Goal: Information Seeking & Learning: Learn about a topic

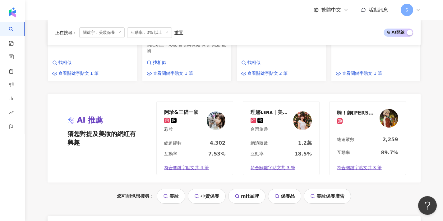
scroll to position [518, 0]
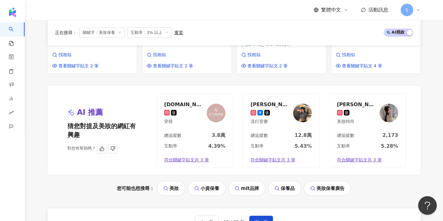
scroll to position [563, 0]
click at [262, 216] on button "下一頁" at bounding box center [261, 222] width 24 height 12
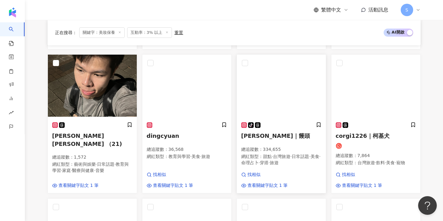
scroll to position [251, 0]
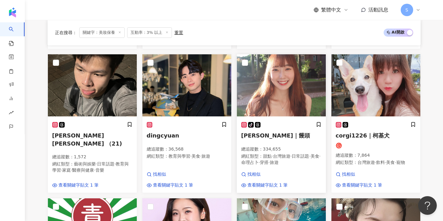
click at [270, 109] on img at bounding box center [281, 85] width 89 height 62
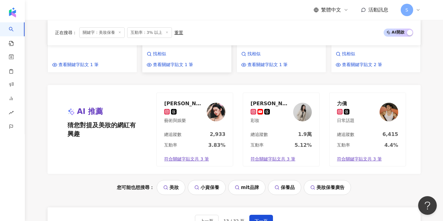
scroll to position [533, 0]
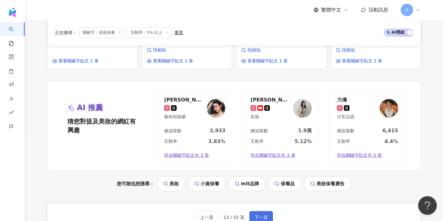
click at [262, 211] on button "下一頁" at bounding box center [261, 217] width 24 height 12
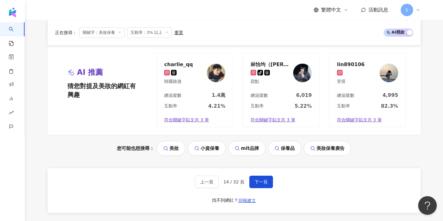
scroll to position [590, 0]
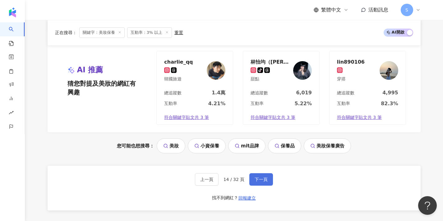
click at [262, 173] on button "下一頁" at bounding box center [261, 179] width 24 height 12
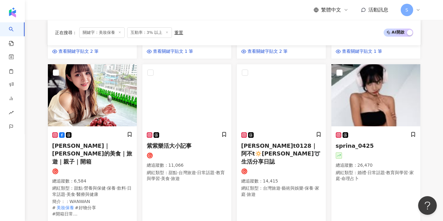
scroll to position [387, 0]
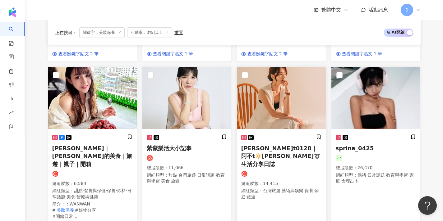
click at [287, 109] on img at bounding box center [281, 98] width 89 height 62
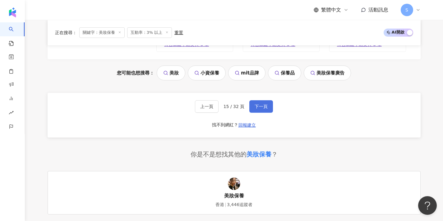
click at [265, 100] on button "下一頁" at bounding box center [261, 106] width 24 height 12
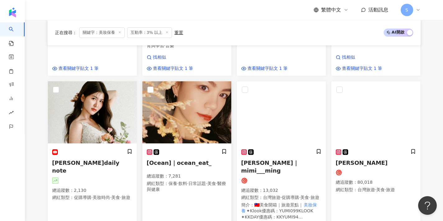
scroll to position [379, 0]
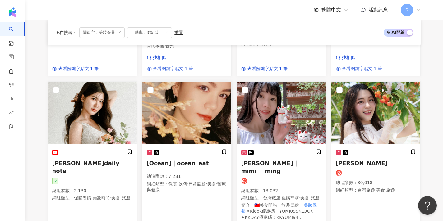
click at [210, 88] on img at bounding box center [186, 113] width 89 height 62
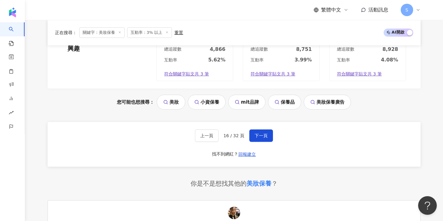
scroll to position [635, 0]
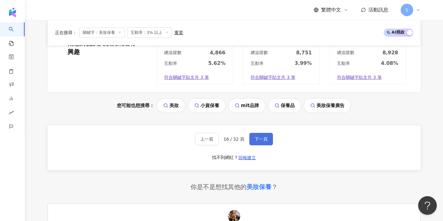
click at [264, 133] on button "下一頁" at bounding box center [261, 139] width 24 height 12
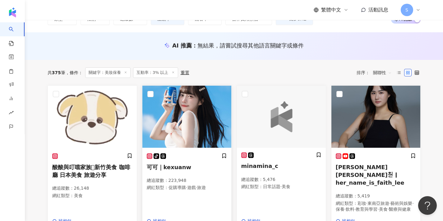
scroll to position [53, 0]
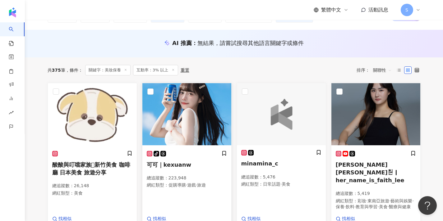
click at [192, 191] on div "tiktok-icon 可可｜kexuanw 總追蹤數 ： 223,948 網紅類型 ： 促購導購 · 遊戲 · 旅遊 找相似 查看關鍵字貼文 1 筆" at bounding box center [186, 191] width 89 height 91
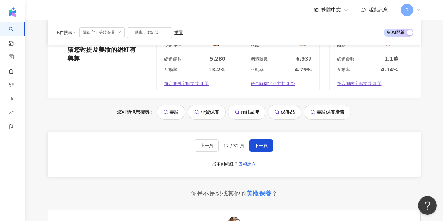
scroll to position [601, 0]
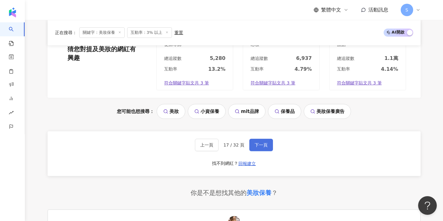
click at [259, 132] on div "上一頁 17 / 32 頁 下一頁 找不到網紅？ 回報建立" at bounding box center [234, 154] width 373 height 45
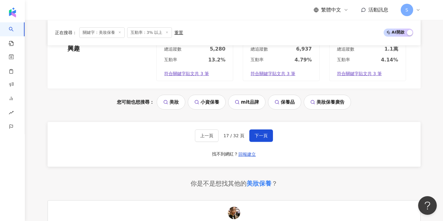
scroll to position [616, 0]
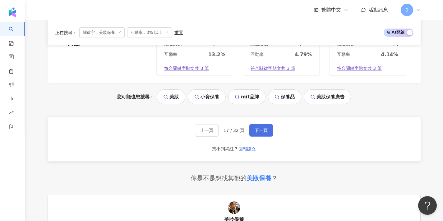
click at [261, 124] on button "下一頁" at bounding box center [261, 130] width 24 height 12
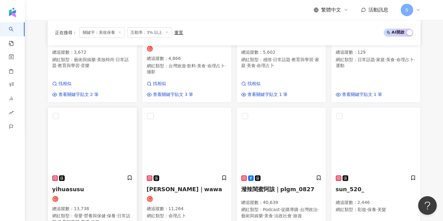
scroll to position [335, 0]
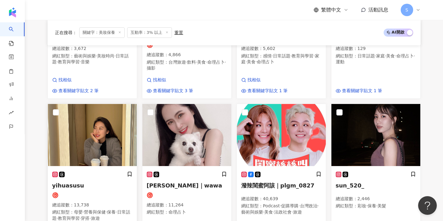
click at [107, 133] on img at bounding box center [92, 135] width 89 height 62
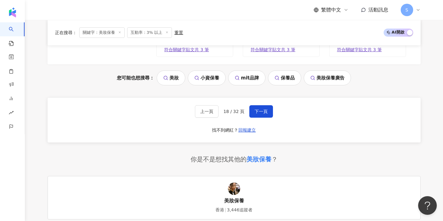
scroll to position [608, 0]
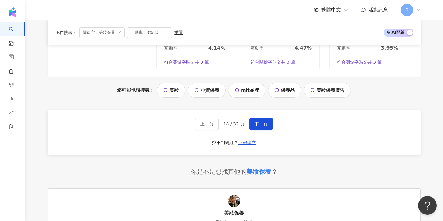
click at [260, 110] on div "上一頁 18 / 32 頁 下一頁 找不到網紅？ 回報建立" at bounding box center [234, 132] width 373 height 45
click at [260, 120] on div "上一頁 18 / 32 頁 下一頁 找不到網紅？ 回報建立" at bounding box center [234, 132] width 373 height 45
click at [258, 115] on div "上一頁 18 / 32 頁 下一頁 找不到網紅？ 回報建立" at bounding box center [234, 132] width 373 height 45
click at [258, 118] on button "下一頁" at bounding box center [261, 124] width 24 height 12
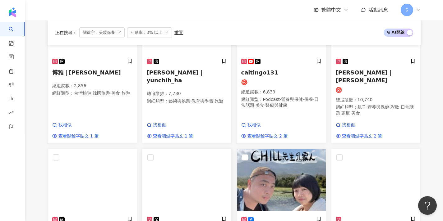
scroll to position [199, 0]
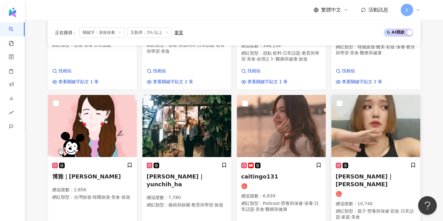
click at [371, 150] on img at bounding box center [375, 126] width 89 height 62
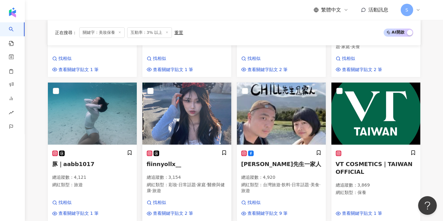
scroll to position [370, 0]
click at [200, 96] on img at bounding box center [186, 114] width 89 height 62
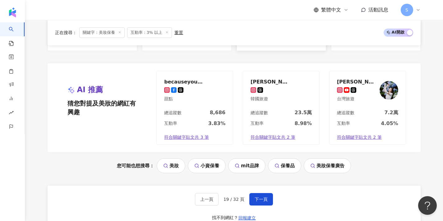
scroll to position [543, 0]
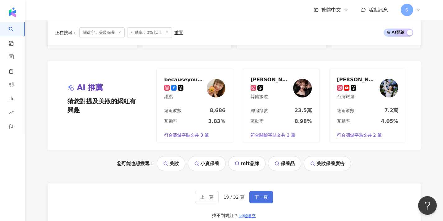
click at [264, 191] on button "下一頁" at bounding box center [261, 197] width 24 height 12
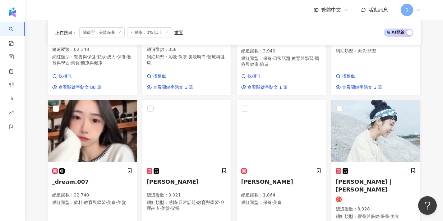
scroll to position [318, 0]
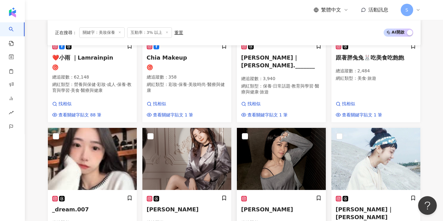
click at [264, 151] on img at bounding box center [281, 159] width 89 height 62
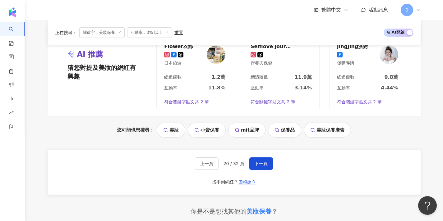
scroll to position [579, 0]
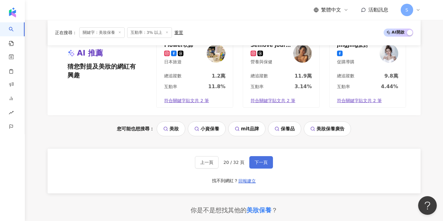
click at [258, 160] on span "下一頁" at bounding box center [261, 162] width 13 height 5
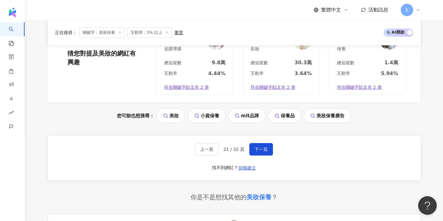
scroll to position [594, 0]
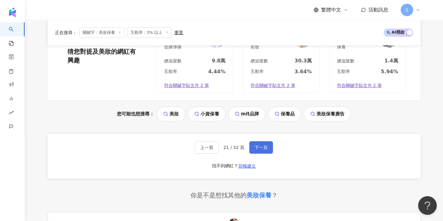
click at [263, 141] on button "下一頁" at bounding box center [261, 147] width 24 height 12
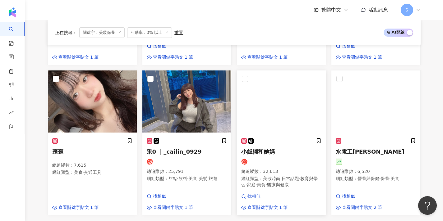
scroll to position [368, 0]
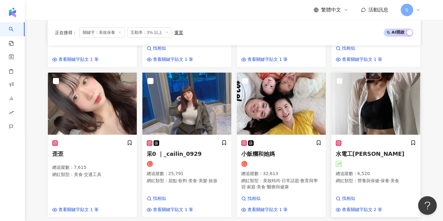
click at [357, 161] on div at bounding box center [376, 164] width 80 height 6
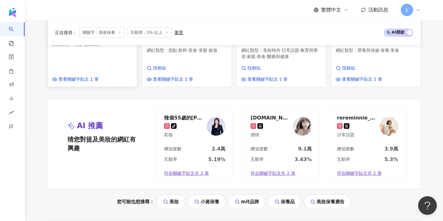
scroll to position [500, 0]
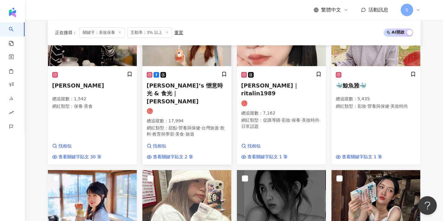
scroll to position [369, 0]
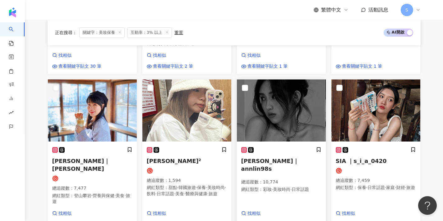
click at [276, 158] on span "Ann Lin｜annlin98s" at bounding box center [270, 165] width 58 height 14
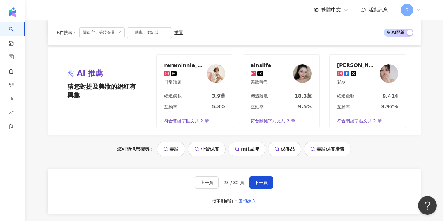
scroll to position [558, 0]
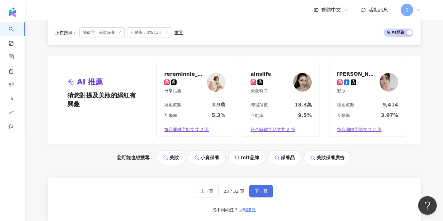
click at [258, 189] on span "下一頁" at bounding box center [261, 191] width 13 height 5
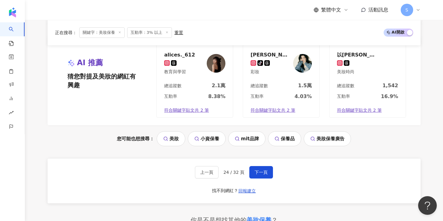
scroll to position [567, 0]
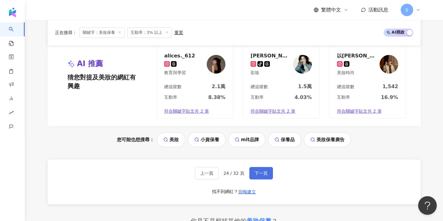
click at [264, 171] on span "下一頁" at bounding box center [261, 173] width 13 height 5
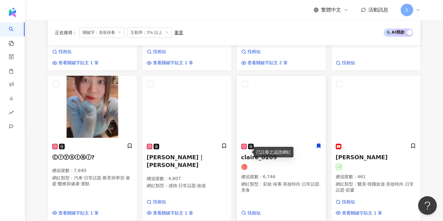
scroll to position [607, 0]
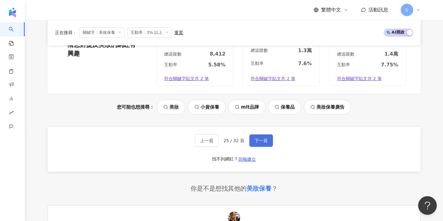
click at [258, 138] on span "下一頁" at bounding box center [261, 140] width 13 height 5
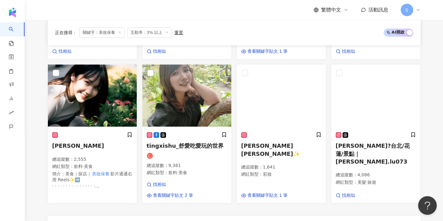
scroll to position [367, 0]
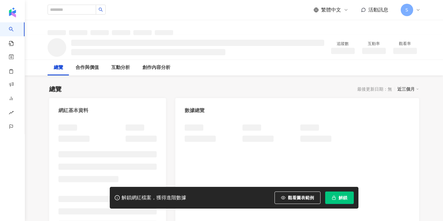
scroll to position [33, 0]
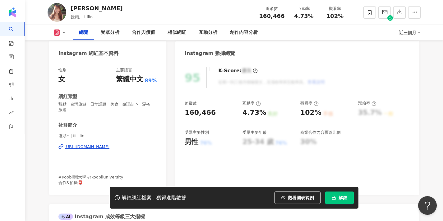
drag, startPoint x: 336, startPoint y: 202, endPoint x: 331, endPoint y: 171, distance: 31.5
click at [336, 202] on button "解鎖" at bounding box center [339, 198] width 29 height 12
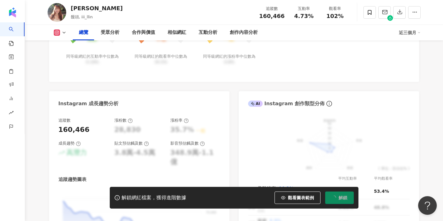
scroll to position [286, 0]
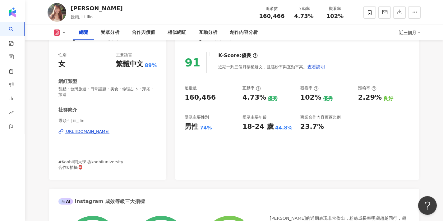
scroll to position [74, 0]
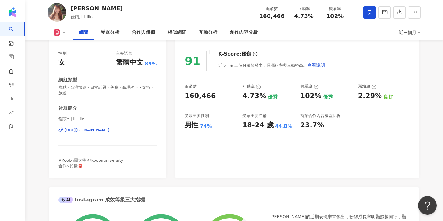
click at [370, 12] on icon at bounding box center [370, 13] width 6 height 6
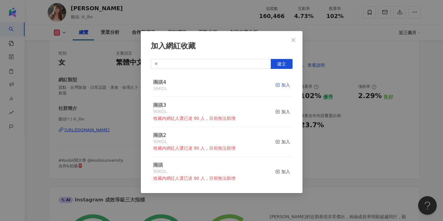
click at [278, 86] on line "button" at bounding box center [278, 86] width 0 height 2
click at [296, 44] on button "Close" at bounding box center [293, 40] width 12 height 12
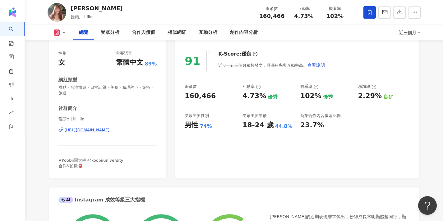
click at [294, 44] on div "加入網紅收藏 建立 團購4 37 KOL 已加入 團購3 90 KOL 收藏內網紅人選已達 90 人，目前無法新增 加入 團購2 90 KOL 收藏內網紅人選…" at bounding box center [221, 110] width 443 height 221
drag, startPoint x: 68, startPoint y: 119, endPoint x: 48, endPoint y: 119, distance: 20.2
copy span "饅頭ෆ̈"
click at [89, 129] on div "https://www.instagram.com/iii_llin/" at bounding box center [87, 130] width 45 height 6
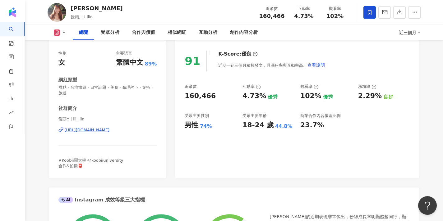
click at [67, 168] on div "#Koobii鬧大學 @koobiiuniversity 合作&拍攝📮" at bounding box center [107, 163] width 99 height 11
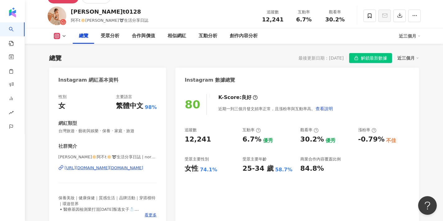
click at [107, 171] on div "Nora🔅阿不t🔅➰生活分享日誌 | nora_abu.t0128 https://www.instagram.com/nora_abu.t0128/" at bounding box center [107, 173] width 99 height 36
click at [107, 170] on div "https://www.instagram.com/nora_abu.t0128/" at bounding box center [104, 168] width 79 height 6
drag, startPoint x: 117, startPoint y: 157, endPoint x: 41, endPoint y: 156, distance: 76.5
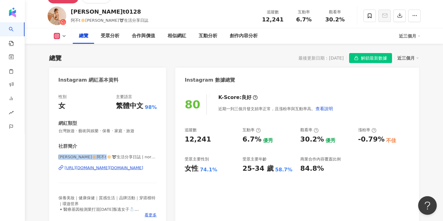
copy span "Nora🔅阿不t🔅➰生活分享日誌 |"
click at [365, 16] on span at bounding box center [369, 16] width 12 height 12
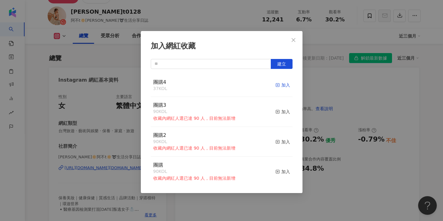
click at [279, 83] on icon "button" at bounding box center [277, 85] width 4 height 4
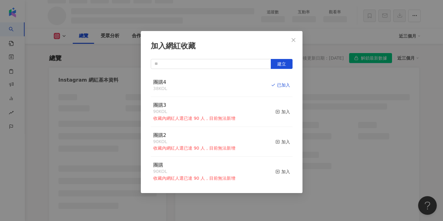
click at [285, 41] on div "加入網紅收藏" at bounding box center [222, 46] width 142 height 11
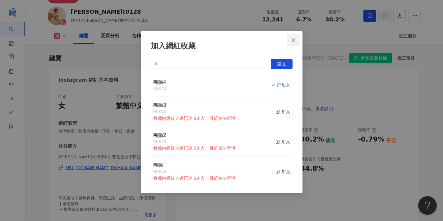
click at [294, 39] on icon "close" at bounding box center [294, 40] width 4 height 4
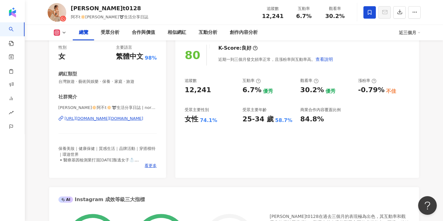
scroll to position [94, 0]
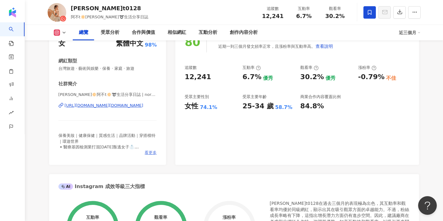
click at [148, 154] on span "看更多" at bounding box center [151, 153] width 12 height 6
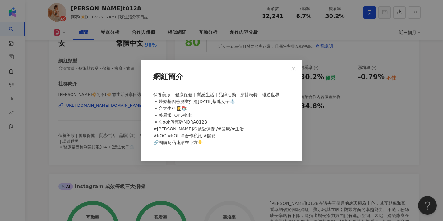
scroll to position [95, 0]
click at [296, 65] on button "Close" at bounding box center [293, 69] width 12 height 12
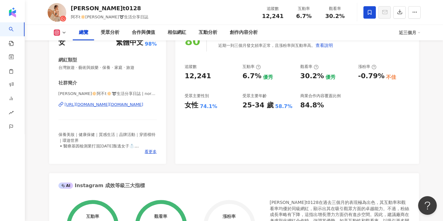
scroll to position [86, 0]
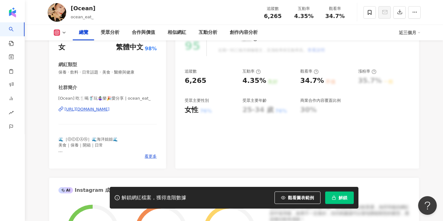
scroll to position [95, 0]
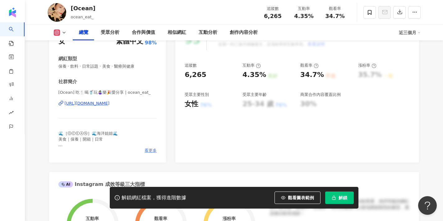
click at [155, 151] on span "看更多" at bounding box center [151, 151] width 12 height 6
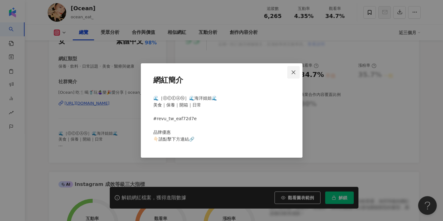
click at [294, 72] on icon "close" at bounding box center [294, 72] width 4 height 4
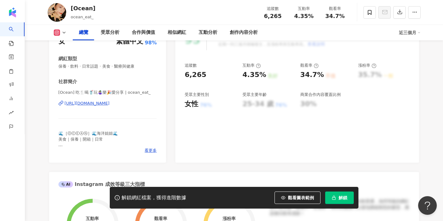
click at [110, 101] on div "https://www.instagram.com/ocean_eat_/" at bounding box center [87, 104] width 45 height 6
drag, startPoint x: 124, startPoint y: 91, endPoint x: 51, endPoint y: 90, distance: 73.1
click at [51, 90] on div "性別 女 主要語言 繁體中文 98% 網紅類型 保養 · 飲料 · 日常話題 · 美食 · 醫療與健康 社群簡介 [Ocean] 吃🍴喝🥤玩🤹🏻‍♀️樂🎉愛分…" at bounding box center [107, 93] width 117 height 140
click at [153, 97] on div "[Ocean] 吃🍴喝🥤玩🤹🏻‍♀️樂🎉愛分享 | ocean_eat_ https://www.instagram.com/ocean_eat_/" at bounding box center [107, 108] width 99 height 36
drag, startPoint x: 125, startPoint y: 91, endPoint x: 51, endPoint y: 89, distance: 74.3
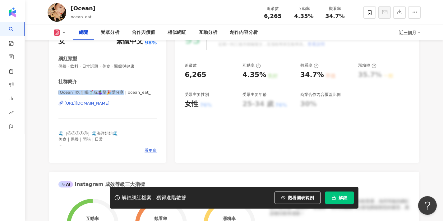
click at [51, 89] on div "性別 女 主要語言 繁體中文 98% 網紅類型 保養 · 飲料 · 日常話題 · 美食 · 醫療與健康 社群簡介 [Ocean] 吃🍴喝🥤玩🤹🏻‍♀️樂🎉愛分…" at bounding box center [107, 93] width 117 height 140
copy span "[Ocean] 吃🍴喝🥤玩🤹🏻‍♀️樂🎉愛分享 | oc"
click at [155, 153] on span "看更多" at bounding box center [151, 151] width 12 height 6
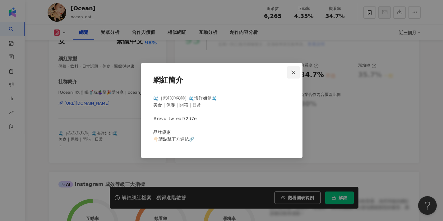
click at [294, 72] on icon "close" at bounding box center [293, 72] width 5 height 5
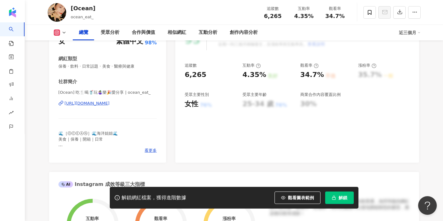
click at [68, 0] on div "[Ocean] ocean_eat_ 追蹤數 6,265 互動率 4.35% 觀看率 34.7%" at bounding box center [234, 12] width 398 height 25
click at [342, 202] on button "解鎖" at bounding box center [339, 198] width 29 height 12
click at [367, 15] on icon at bounding box center [370, 13] width 6 height 6
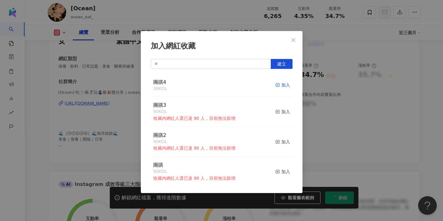
click at [276, 85] on rect "button" at bounding box center [277, 85] width 3 height 3
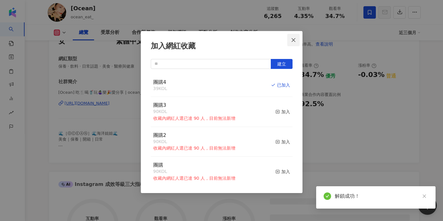
click at [294, 39] on icon "close" at bounding box center [293, 40] width 5 height 5
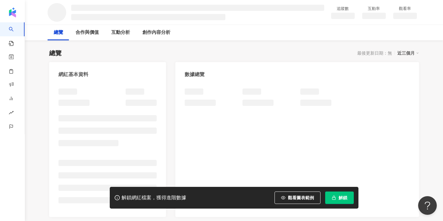
scroll to position [36, 0]
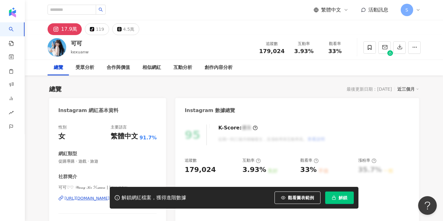
click at [75, 199] on div "解鎖網紅檔案，獲得進階數據 觀看圖表範例 解鎖" at bounding box center [221, 198] width 443 height 22
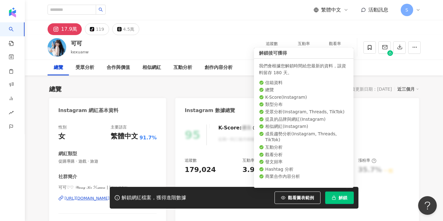
click at [339, 200] on span "解鎖" at bounding box center [343, 198] width 9 height 5
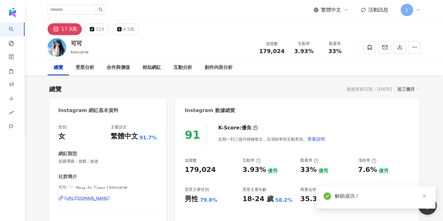
click at [110, 197] on div "[URL][DOMAIN_NAME]" at bounding box center [87, 199] width 45 height 6
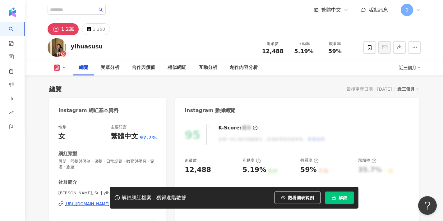
scroll to position [28, 0]
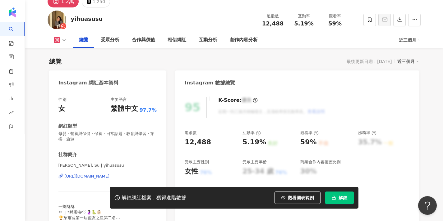
click at [346, 198] on span "解鎖" at bounding box center [343, 198] width 9 height 5
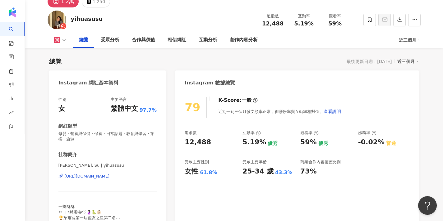
click at [110, 174] on div "https://www.instagram.com/yihuasusu/" at bounding box center [87, 177] width 45 height 6
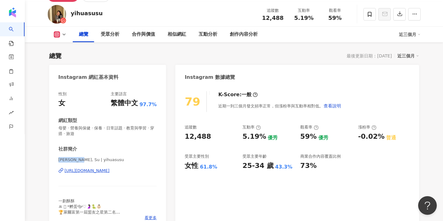
drag, startPoint x: 77, startPoint y: 161, endPoint x: 43, endPoint y: 159, distance: 34.3
copy span "Yi Hua, Su"
click at [372, 13] on icon at bounding box center [370, 15] width 6 height 6
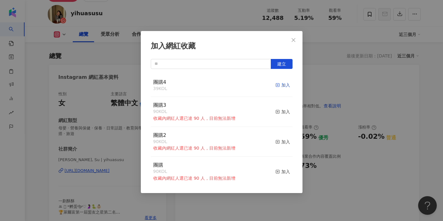
click at [276, 86] on icon "button" at bounding box center [277, 85] width 4 height 4
click at [294, 41] on icon "close" at bounding box center [294, 40] width 4 height 4
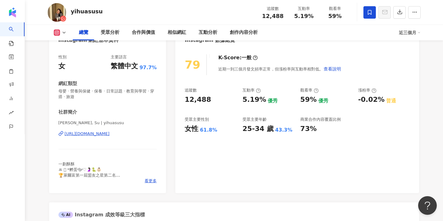
scroll to position [81, 0]
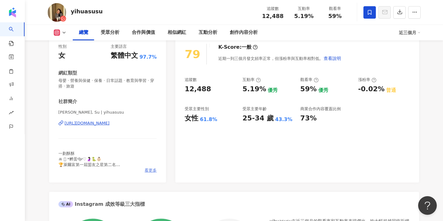
click at [151, 172] on span "看更多" at bounding box center [151, 171] width 12 height 6
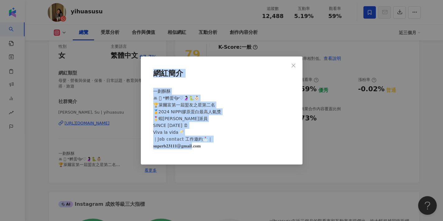
drag, startPoint x: 201, startPoint y: 147, endPoint x: 131, endPoint y: 141, distance: 71.2
click at [131, 141] on div "網紅簡介 一劃酥酥 ꔛ 𓈒 *孵蛋中 ༘♡🤰🏻🐍👶🏻 🏆萊爾富第一屆盟友之星第二名 🏅2024 NIPPI膠原蛋白最高人氣獎 🎖️蝦皮特派員 SINCE Ap…" at bounding box center [221, 110] width 443 height 221
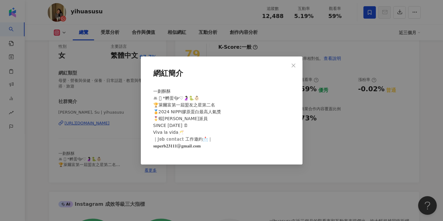
click at [193, 148] on span "一劃酥酥 ꔛ 𓈒 *孵蛋中 ༘♡🤰🏻🐍👶🏻 🏆萊爾富第一屆盟友之星第二名 🏅2024 NIPPI膠原蛋白最高人氣獎 🎖️蝦皮特派員 SINCE April 2…" at bounding box center [187, 119] width 68 height 60
drag, startPoint x: 203, startPoint y: 145, endPoint x: 151, endPoint y: 148, distance: 52.3
click at [151, 148] on div "一劃酥酥 ꔛ 𓈒 *孵蛋中 ༘♡🤰🏻🐍👶🏻 🏆萊爾富第一屆盟友之星第二名 🏅2024 NIPPI膠原蛋白最高人氣獎 🎖️蝦皮特派員 SINCE April 2…" at bounding box center [222, 121] width 142 height 72
copy span "一劃酥酥 ꔛ 𓈒 *孵蛋中 ༘♡🤰🏻🐍👶🏻 🏆萊爾富第一屆盟友之星第二名 🏅2024 NIPPI膠原蛋白最高人氣獎 🎖️蝦皮特派員 SINCE April 2…"
click at [295, 65] on icon "close" at bounding box center [293, 65] width 5 height 5
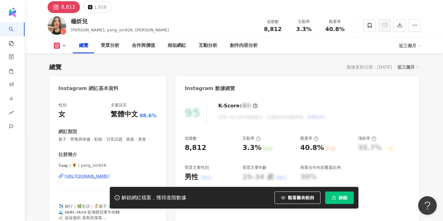
scroll to position [60, 0]
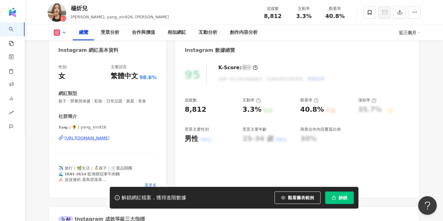
click at [153, 183] on span "看更多" at bounding box center [151, 186] width 12 height 6
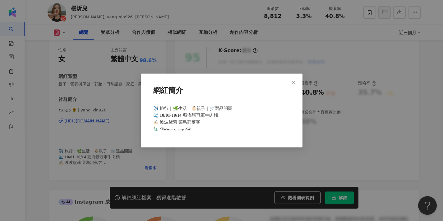
scroll to position [87, 0]
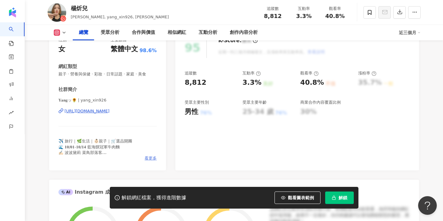
click at [149, 158] on span "看更多" at bounding box center [151, 159] width 12 height 6
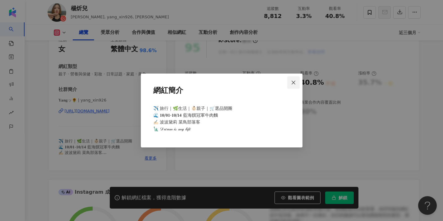
click at [294, 81] on icon "close" at bounding box center [293, 82] width 5 height 5
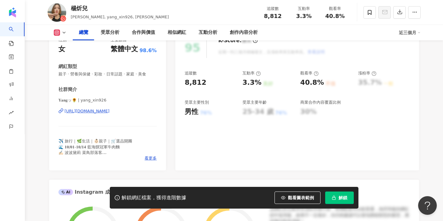
click at [337, 197] on button "解鎖" at bounding box center [339, 198] width 29 height 12
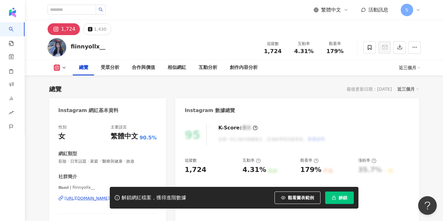
scroll to position [67, 0]
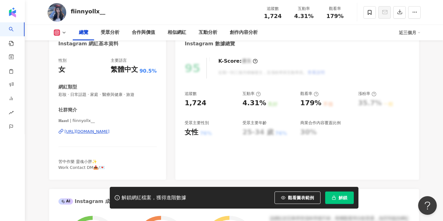
click at [100, 132] on div "https://www.instagram.com/fiinnyollx__/" at bounding box center [87, 132] width 45 height 6
drag, startPoint x: 70, startPoint y: 121, endPoint x: 49, endPoint y: 124, distance: 21.3
click at [49, 124] on div "性別 女 主要語言 繁體中文 90.5% 網紅類型 彩妝 · 日常話題 · 家庭 · 醫療與健康 · 旅遊 社群簡介 𝐇𝐚𝐳𝐞𝐥 | fiinnyollx__…" at bounding box center [107, 116] width 117 height 128
drag, startPoint x: 56, startPoint y: 120, endPoint x: 71, endPoint y: 122, distance: 15.3
click at [71, 122] on div "性別 女 主要語言 繁體中文 90.5% 網紅類型 彩妝 · 日常話題 · 家庭 · 醫療與健康 · 旅遊 社群簡介 𝐇𝐚𝐳𝐞𝐥 | fiinnyollx__…" at bounding box center [107, 116] width 117 height 128
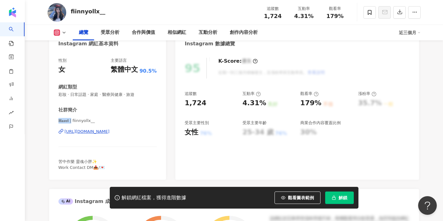
copy span "𝐇𝐚𝐳𝐞𝐥 | fiin"
click at [367, 9] on span at bounding box center [369, 12] width 12 height 12
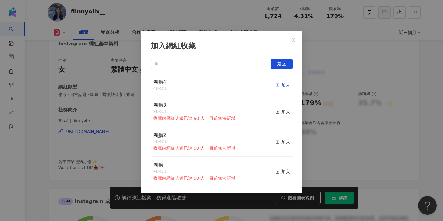
click at [280, 85] on div "加入" at bounding box center [282, 85] width 15 height 7
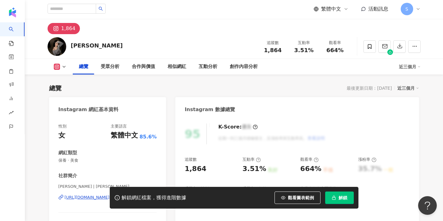
scroll to position [59, 0]
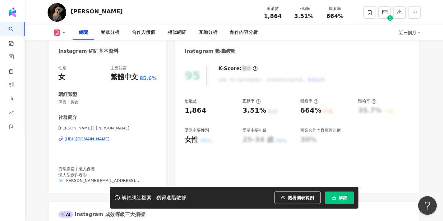
click at [343, 193] on button "解鎖" at bounding box center [339, 198] width 29 height 12
click at [341, 198] on span "解鎖" at bounding box center [343, 198] width 9 height 5
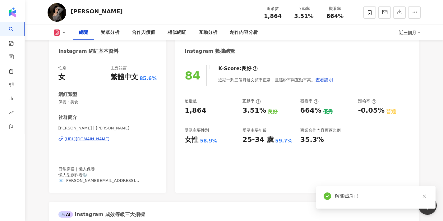
drag, startPoint x: 66, startPoint y: 127, endPoint x: 44, endPoint y: 130, distance: 22.8
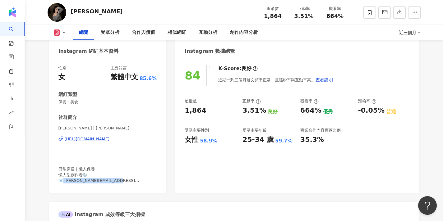
drag, startPoint x: 114, startPoint y: 180, endPoint x: 64, endPoint y: 181, distance: 49.8
click at [64, 181] on span "日常穿搭｜懶人保養 懶人型創作者🦭 📧 elisachennnnn@gmail.com" at bounding box center [98, 178] width 81 height 22
copy span "lisachennnnn@gmail.com"
click at [99, 138] on div "https://www.instagram.com/elisachennnnn/" at bounding box center [87, 139] width 45 height 6
click at [374, 18] on span at bounding box center [369, 12] width 12 height 12
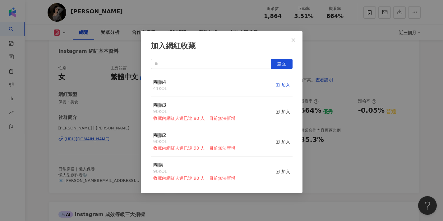
click at [278, 85] on line "button" at bounding box center [278, 86] width 0 height 2
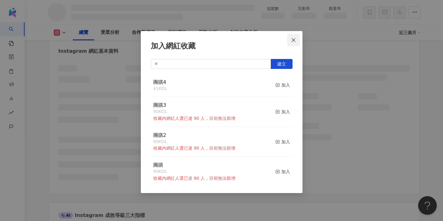
click at [296, 44] on button "Close" at bounding box center [293, 40] width 12 height 12
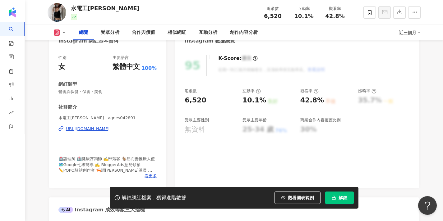
scroll to position [83, 0]
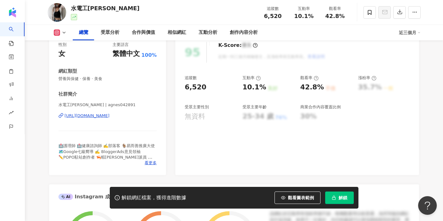
click at [110, 116] on div "[URL][DOMAIN_NAME]" at bounding box center [87, 116] width 45 height 6
drag, startPoint x: 78, startPoint y: 105, endPoint x: 61, endPoint y: 107, distance: 17.2
click at [61, 107] on span "水電工[PERSON_NAME] | agnes042891" at bounding box center [107, 105] width 99 height 6
click at [151, 164] on span "看更多" at bounding box center [151, 163] width 12 height 6
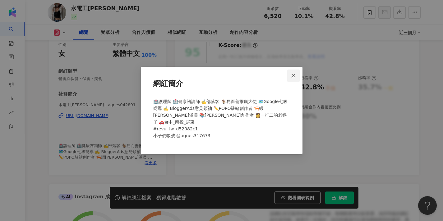
click at [292, 77] on icon "close" at bounding box center [293, 75] width 5 height 5
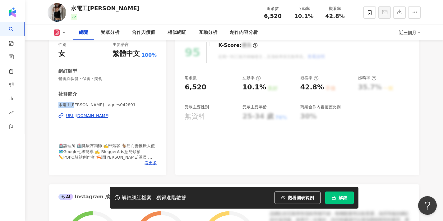
drag, startPoint x: 78, startPoint y: 104, endPoint x: 49, endPoint y: 107, distance: 28.7
click at [49, 107] on div "性別 女 主要語言 繁體中文 100% 網紅類型 營養與保健 · 保養 · 美食 社群簡介 水電工[PERSON_NAME] | agnes042891 [U…" at bounding box center [107, 106] width 117 height 140
copy span "水電工[PERSON_NAME]"
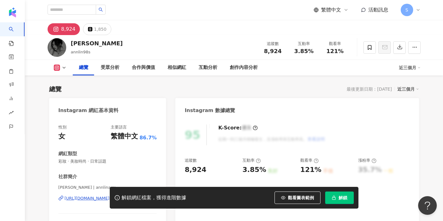
scroll to position [60, 0]
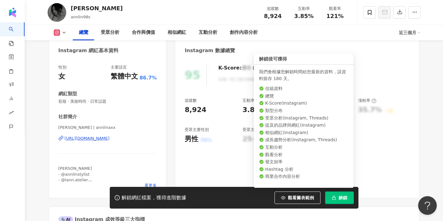
click at [332, 199] on rect "button" at bounding box center [333, 199] width 3 height 2
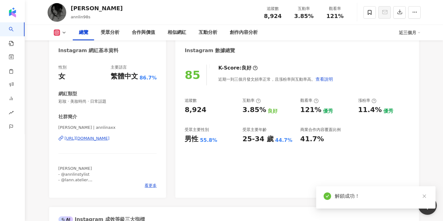
scroll to position [91, 0]
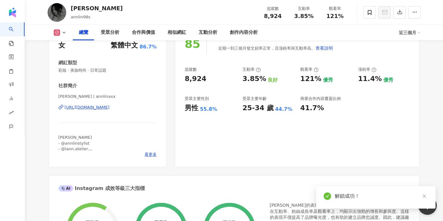
click at [110, 109] on div "[URL][DOMAIN_NAME]" at bounding box center [87, 108] width 45 height 6
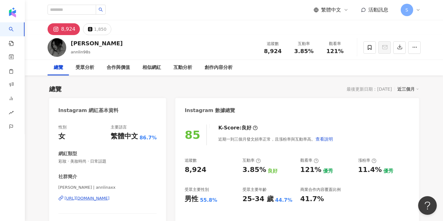
scroll to position [0, 0]
